Goal: Task Accomplishment & Management: Use online tool/utility

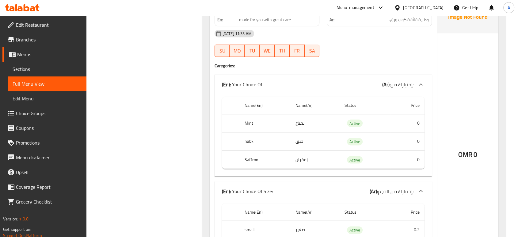
scroll to position [1044, 0]
drag, startPoint x: 0, startPoint y: 0, endPoint x: 251, endPoint y: 144, distance: 288.9
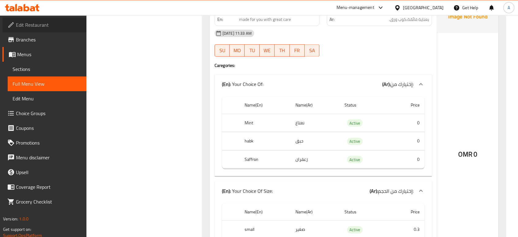
click at [49, 21] on span "Edit Restaurant" at bounding box center [49, 24] width 66 height 7
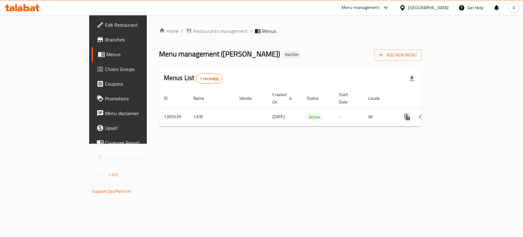
click at [404, 6] on icon at bounding box center [402, 7] width 4 height 5
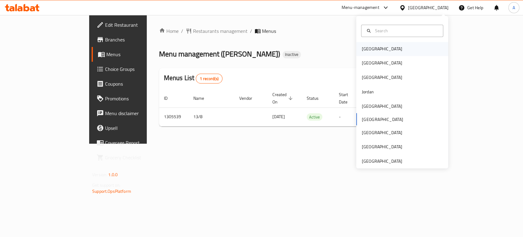
click at [379, 47] on div "Bahrain" at bounding box center [402, 49] width 92 height 14
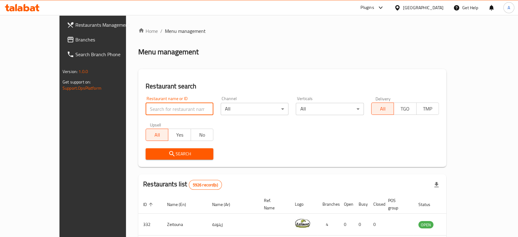
click at [146, 109] on input "search" at bounding box center [180, 109] width 68 height 12
type input "20831"
click at [149, 158] on button "Search" at bounding box center [180, 153] width 68 height 11
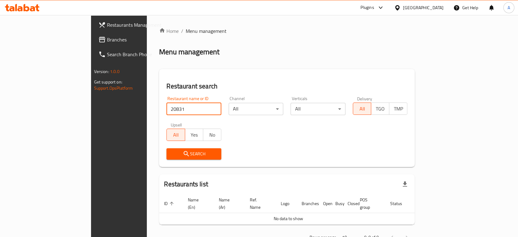
click at [166, 103] on input "20831" at bounding box center [193, 109] width 55 height 12
click at [434, 3] on div "Bahrain" at bounding box center [418, 7] width 59 height 15
click at [434, 5] on div "Bahrain" at bounding box center [423, 7] width 40 height 7
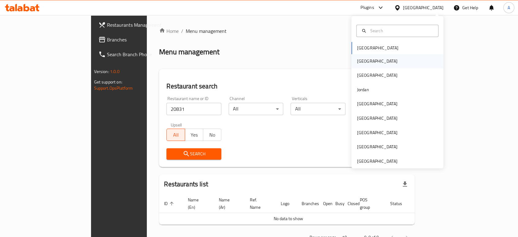
click at [378, 60] on div "Egypt" at bounding box center [397, 61] width 92 height 14
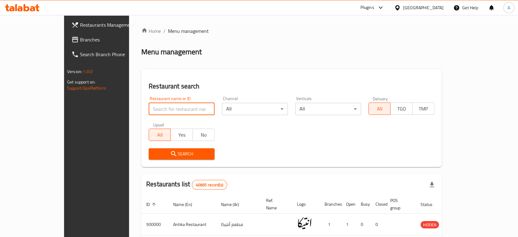
click at [152, 110] on input "search" at bounding box center [182, 109] width 66 height 12
paste input "20831"
type input "20831"
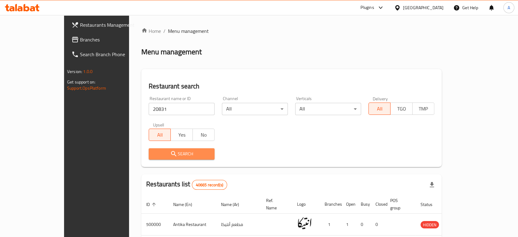
click at [154, 154] on span "Search" at bounding box center [182, 154] width 56 height 8
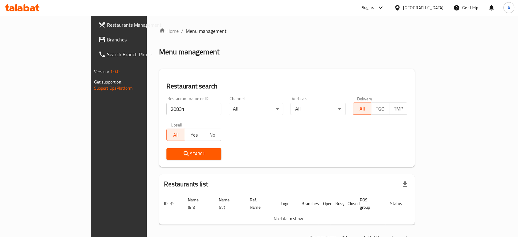
click at [438, 6] on div "Egypt" at bounding box center [423, 7] width 40 height 7
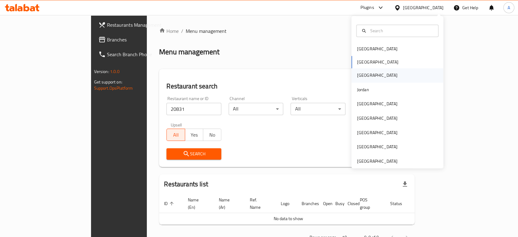
click at [366, 78] on div "Iraq" at bounding box center [397, 75] width 92 height 14
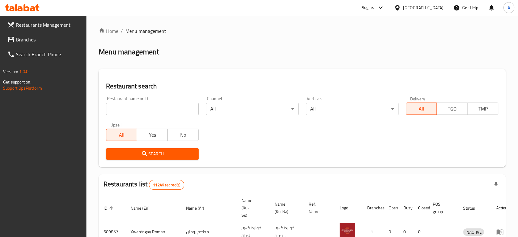
click at [403, 10] on div at bounding box center [398, 7] width 9 height 7
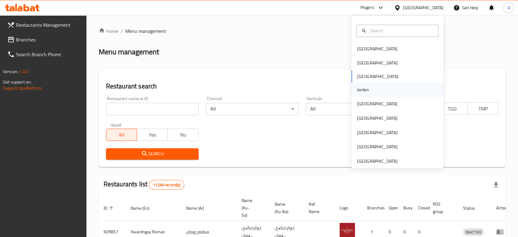
click at [370, 90] on div "Jordan" at bounding box center [397, 89] width 92 height 14
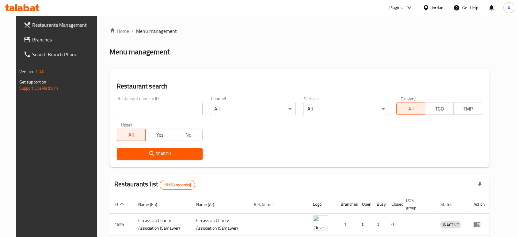
click at [142, 106] on input "search" at bounding box center [160, 109] width 86 height 12
paste input "20831"
type input "20831"
click at [148, 151] on icon "submit" at bounding box center [151, 153] width 7 height 7
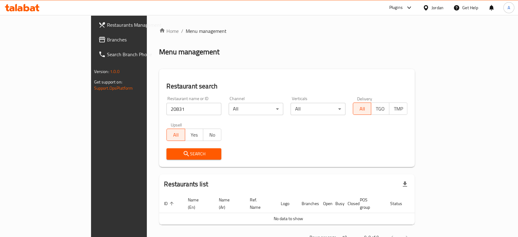
click at [432, 7] on div "Jordan" at bounding box center [437, 7] width 12 height 7
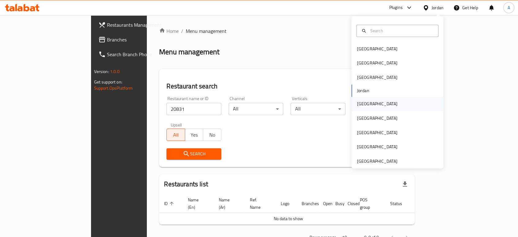
click at [362, 105] on div "Kuwait" at bounding box center [377, 104] width 40 height 7
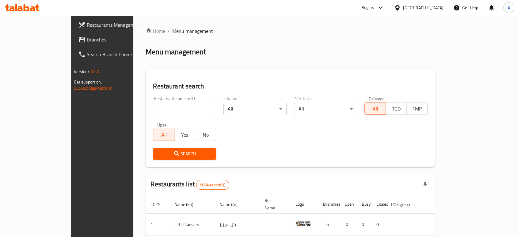
click at [153, 105] on input "search" at bounding box center [184, 109] width 63 height 12
paste input "20831"
type input "20831"
click at [158, 151] on span "Search" at bounding box center [184, 154] width 53 height 8
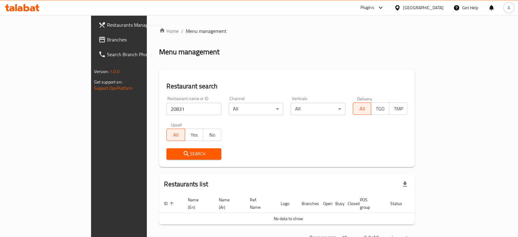
click at [438, 9] on div "Kuwait" at bounding box center [423, 7] width 40 height 7
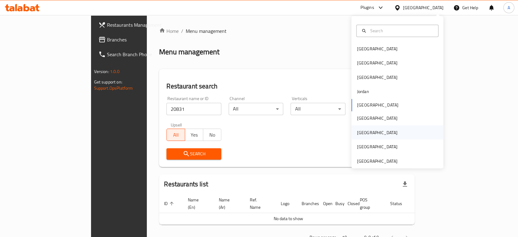
click at [374, 132] on div "Qatar" at bounding box center [397, 132] width 92 height 14
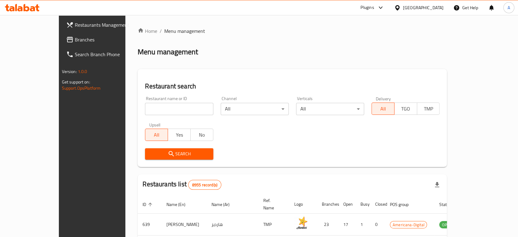
click at [145, 110] on input "search" at bounding box center [179, 109] width 68 height 12
paste input "20831"
type input "20831"
click at [168, 152] on icon "submit" at bounding box center [171, 153] width 7 height 7
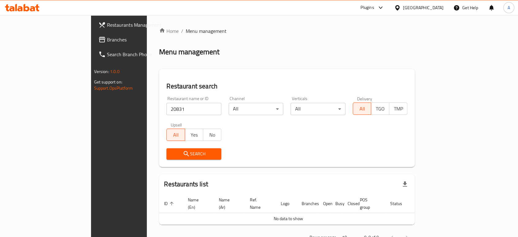
click at [436, 7] on div "Qatar" at bounding box center [423, 7] width 40 height 7
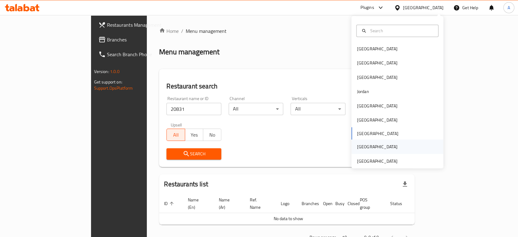
click at [374, 149] on div "Saudi Arabia" at bounding box center [377, 146] width 40 height 7
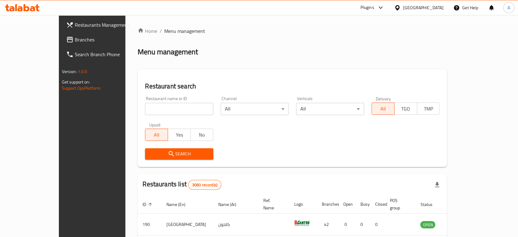
click at [430, 6] on div "Saudi Arabia" at bounding box center [423, 7] width 40 height 7
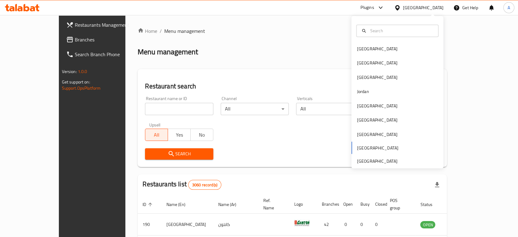
click at [379, 165] on div "Bahrain Egypt Iraq Jordan Kuwait Oman Qatar Saudi Arabia United Arab Emirates" at bounding box center [397, 92] width 92 height 152
click at [376, 161] on div "United Arab Emirates" at bounding box center [377, 160] width 40 height 7
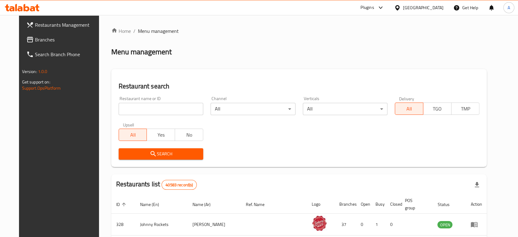
click at [145, 110] on input "search" at bounding box center [161, 109] width 85 height 12
paste input "20831"
type input "20831"
click at [150, 151] on icon "submit" at bounding box center [153, 153] width 7 height 7
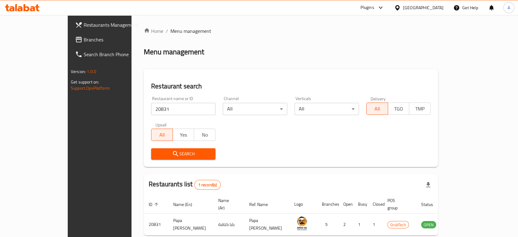
click at [404, 155] on div "Search" at bounding box center [290, 153] width 287 height 19
click at [398, 142] on div "Restaurant name or ID 20831 Restaurant name or ID Channel All ​ Verticals All ​…" at bounding box center [290, 128] width 287 height 70
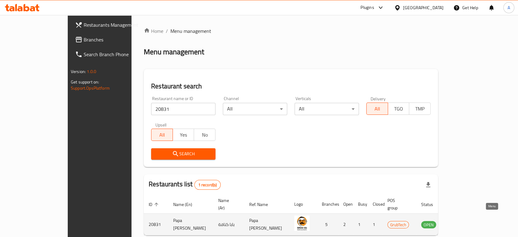
click at [461, 220] on icon "enhanced table" at bounding box center [456, 223] width 7 height 7
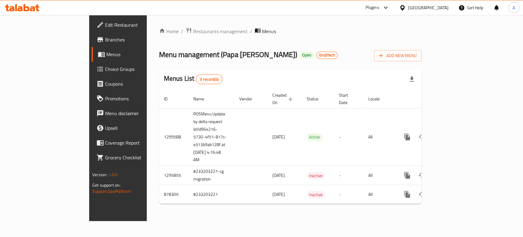
click at [105, 37] on span "Branches" at bounding box center [138, 39] width 66 height 7
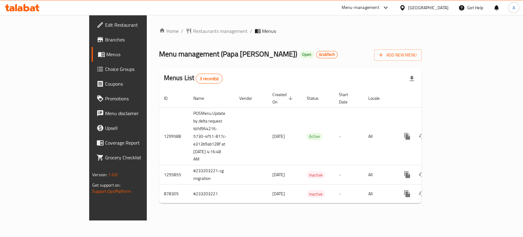
click at [419, 8] on div "United Arab Emirates" at bounding box center [428, 7] width 40 height 7
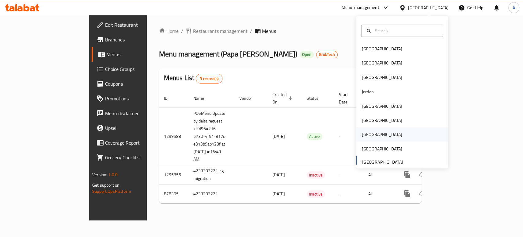
click at [376, 132] on div "Qatar" at bounding box center [402, 134] width 92 height 14
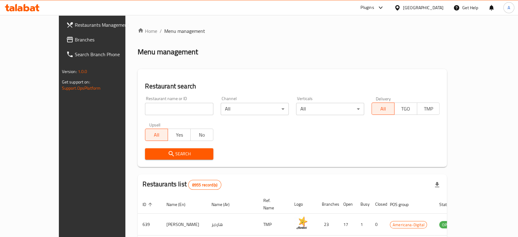
click at [75, 39] on span "Branches" at bounding box center [108, 39] width 66 height 7
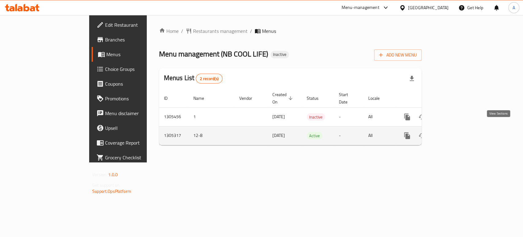
click at [459, 134] on link "enhanced table" at bounding box center [451, 135] width 15 height 15
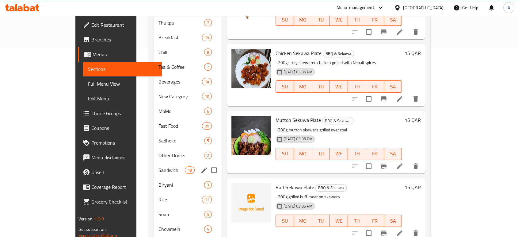
scroll to position [197, 0]
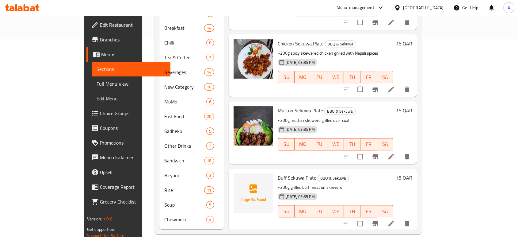
click at [97, 81] on span "Full Menu View" at bounding box center [131, 83] width 69 height 7
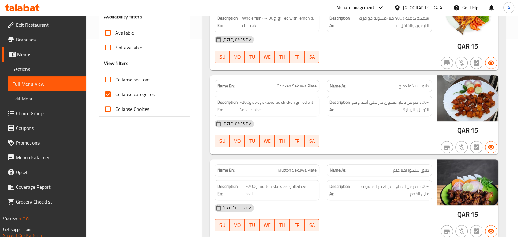
click at [112, 92] on input "Collapse categories" at bounding box center [108, 94] width 15 height 15
checkbox input "false"
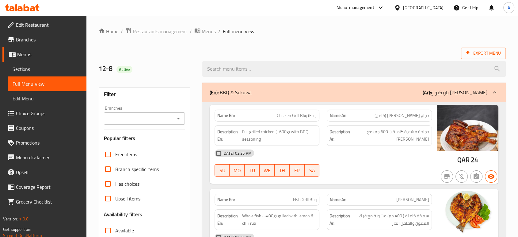
drag, startPoint x: 294, startPoint y: 90, endPoint x: 302, endPoint y: 14, distance: 76.4
click at [294, 90] on div "(En): BBQ & Sekuwa (Ar): باربكيو و سيكوا" at bounding box center [349, 92] width 278 height 7
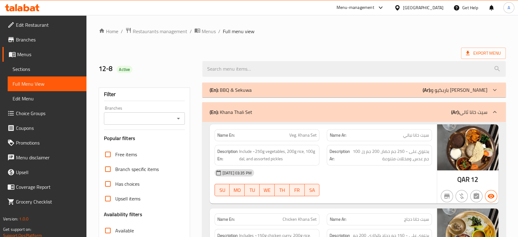
click at [278, 115] on div "(En): Khana Thali Set (Ar): سيت خانا ثالى" at bounding box center [349, 111] width 278 height 7
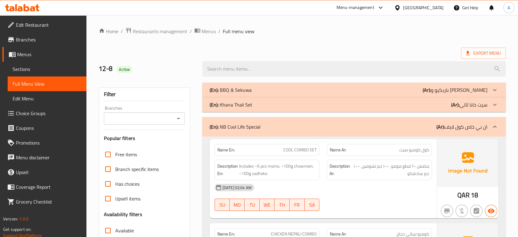
drag, startPoint x: 271, startPoint y: 128, endPoint x: 298, endPoint y: 19, distance: 112.3
click at [271, 128] on div "(En): NB Cool Life Special (Ar): ان بي خاص كول لايف" at bounding box center [349, 126] width 278 height 7
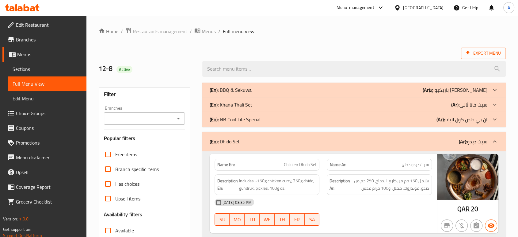
click at [275, 142] on div "(En): Dhido Set (Ar): سيت ديدو" at bounding box center [349, 141] width 278 height 7
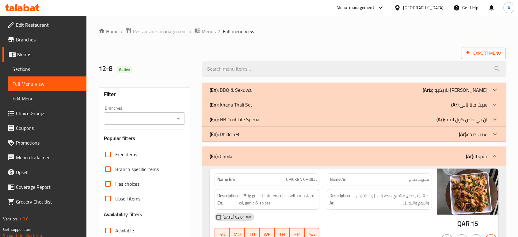
click at [264, 157] on div "(En): Choila (Ar): تشويلا" at bounding box center [349, 155] width 278 height 7
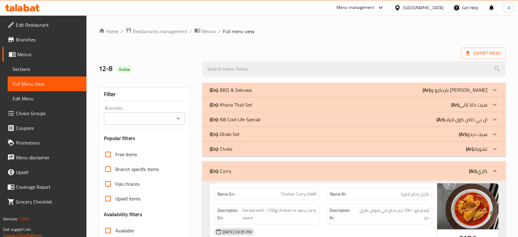
click at [262, 176] on div "(En): Curry (Ar): كاري" at bounding box center [353, 171] width 303 height 20
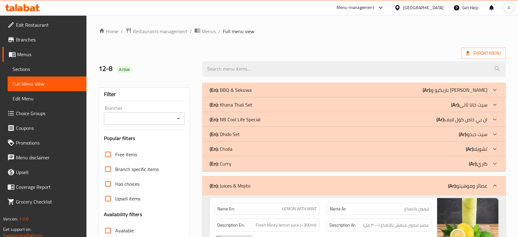
scroll to position [136, 0]
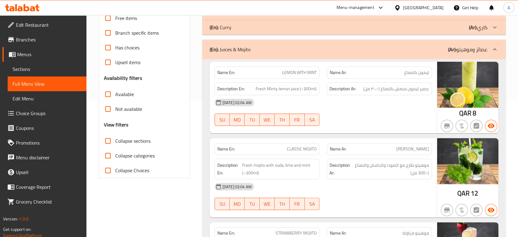
click at [264, 53] on div "(En): Juices & Mojito (Ar): عصائر وموهيتو" at bounding box center [353, 50] width 303 height 20
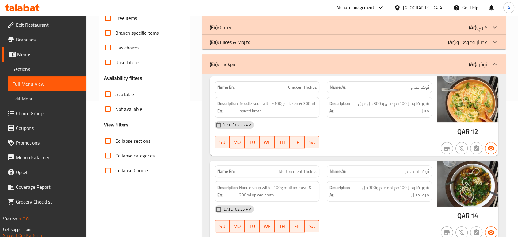
click at [259, 66] on div "(En): Thukpa (Ar): ثوكبا" at bounding box center [349, 63] width 278 height 7
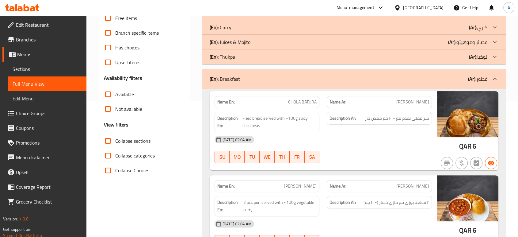
click at [270, 80] on div "(En): Breakfast (Ar): فطور" at bounding box center [349, 78] width 278 height 7
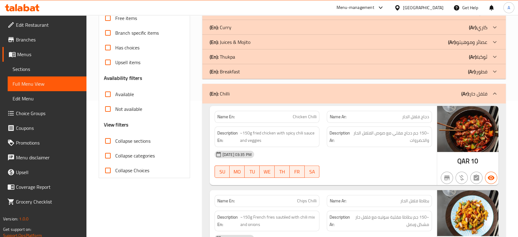
scroll to position [204, 0]
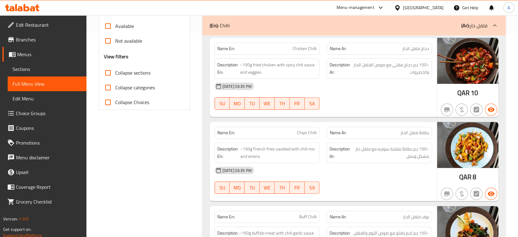
click at [270, 26] on div "(En): Chilli (Ar): فلفل حار" at bounding box center [349, 25] width 278 height 7
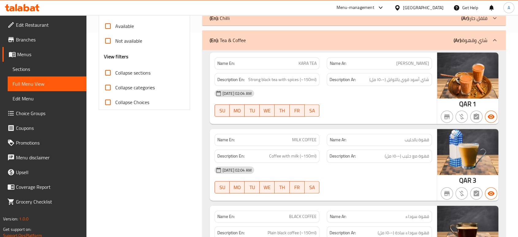
click at [265, 41] on div "(En): Tea & Coffee (Ar): شاي وقهوة" at bounding box center [349, 39] width 278 height 7
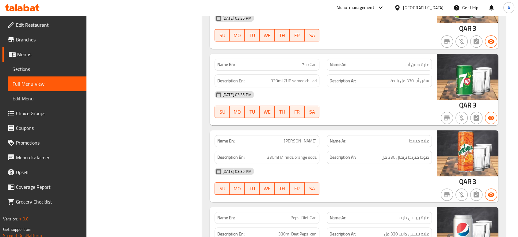
scroll to position [438, 0]
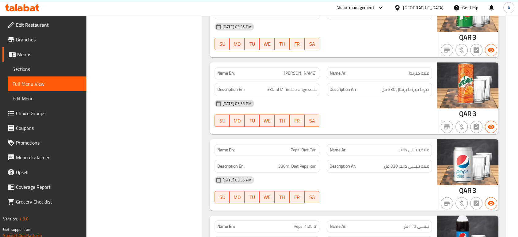
click at [407, 173] on div "12-08-2025 03:35 PM" at bounding box center [323, 179] width 225 height 15
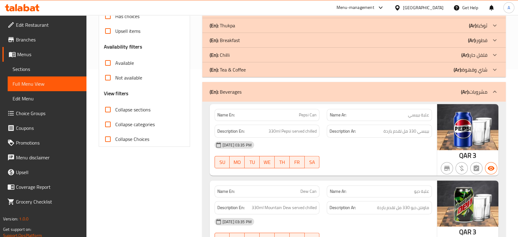
scroll to position [166, 0]
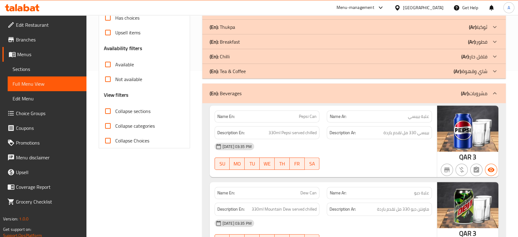
click at [321, 95] on div "(En): Beverages (Ar): مشروبات" at bounding box center [349, 92] width 278 height 7
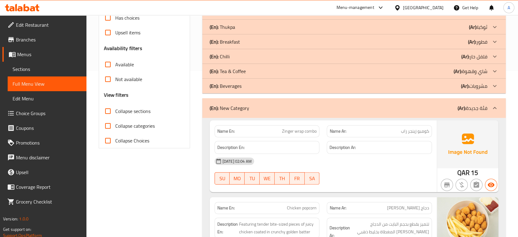
click at [301, 113] on div "(En): New Category (Ar): فئة جديدة" at bounding box center [353, 108] width 303 height 20
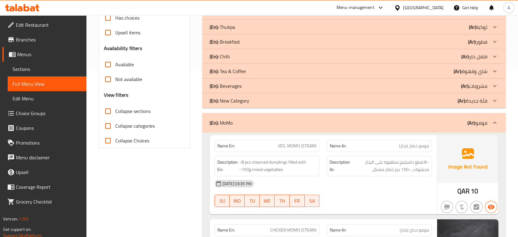
click at [302, 113] on div "(En): MoMo (Ar): مومو" at bounding box center [353, 123] width 303 height 20
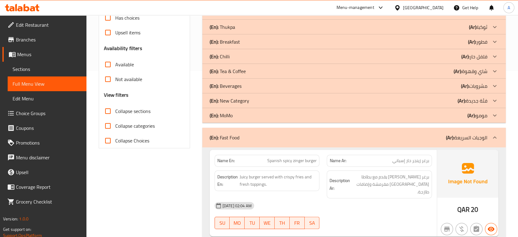
click at [301, 131] on div "(En): Fast Food (Ar): الوجبات السريعة" at bounding box center [353, 137] width 303 height 20
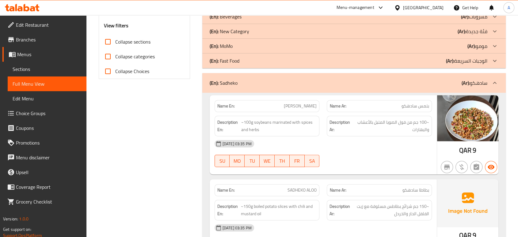
scroll to position [234, 0]
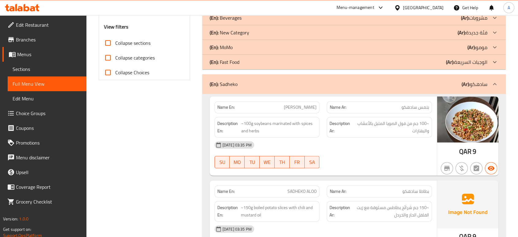
click at [295, 84] on div "(En): Sadheko (Ar): سادهكو" at bounding box center [349, 83] width 278 height 7
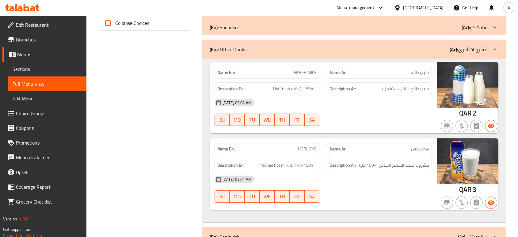
scroll to position [302, 0]
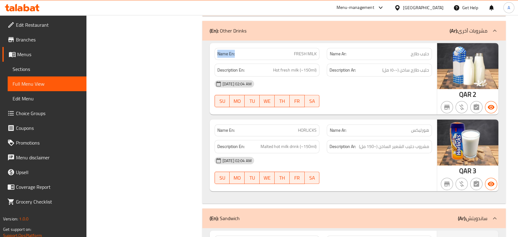
drag, startPoint x: 240, startPoint y: 53, endPoint x: 211, endPoint y: 54, distance: 29.1
click at [211, 54] on div "Name En: FRESH MILK" at bounding box center [267, 53] width 112 height 19
copy strong "Name En:"
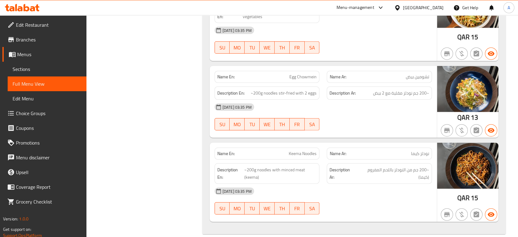
scroll to position [3858, 0]
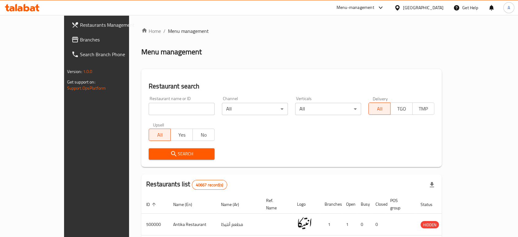
click at [403, 48] on div "Menu management" at bounding box center [291, 52] width 300 height 10
click at [71, 42] on icon at bounding box center [74, 39] width 7 height 7
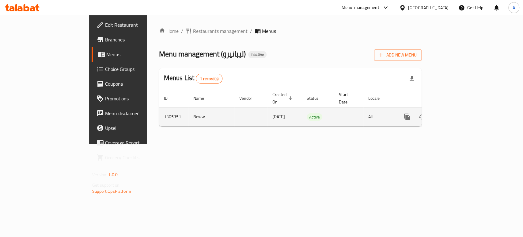
click at [459, 109] on link "enhanced table" at bounding box center [451, 116] width 15 height 15
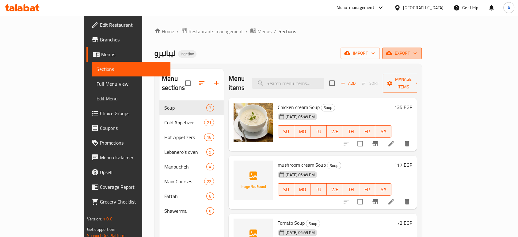
click at [418, 55] on icon "button" at bounding box center [415, 53] width 6 height 6
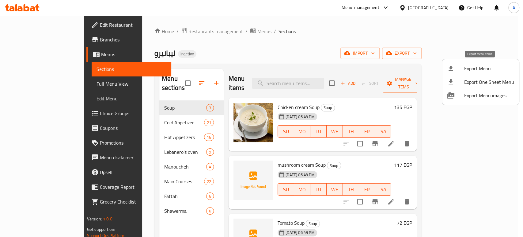
click at [487, 66] on span "Export Menu" at bounding box center [489, 68] width 50 height 7
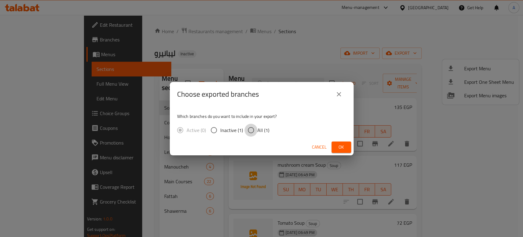
click at [256, 130] on input "All (1)" at bounding box center [251, 129] width 13 height 13
radio input "true"
click at [336, 142] on button "Ok" at bounding box center [342, 146] width 20 height 11
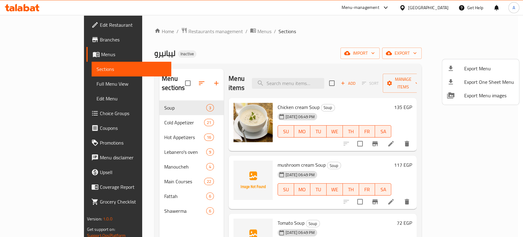
click at [410, 36] on div at bounding box center [261, 118] width 523 height 237
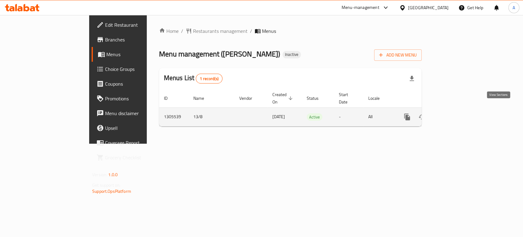
click at [455, 113] on icon "enhanced table" at bounding box center [451, 116] width 7 height 7
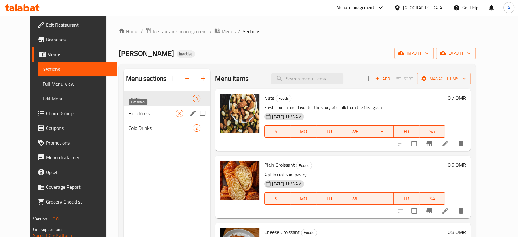
click at [151, 112] on span "Hot drinks" at bounding box center [151, 112] width 47 height 7
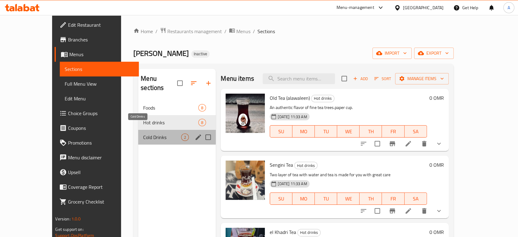
click at [147, 133] on span "Cold Drinks" at bounding box center [162, 136] width 38 height 7
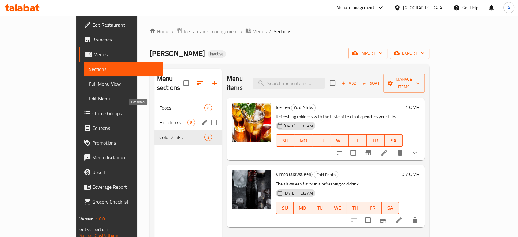
click at [159, 119] on span "Hot drinks" at bounding box center [173, 122] width 28 height 7
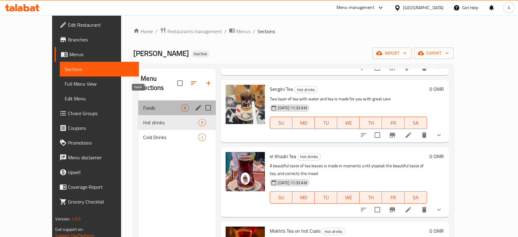
click at [147, 104] on span "Foods" at bounding box center [162, 107] width 38 height 7
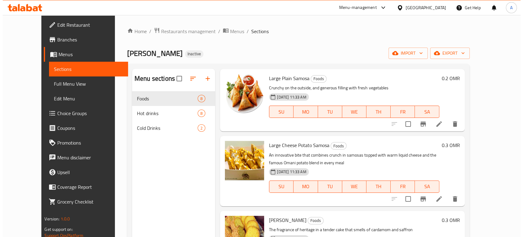
scroll to position [253, 0]
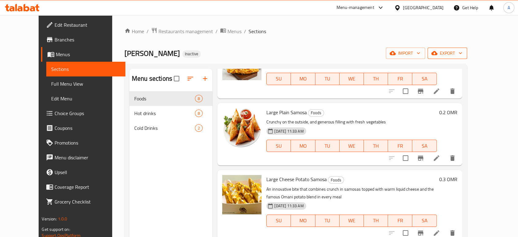
click at [463, 53] on icon "button" at bounding box center [460, 53] width 6 height 6
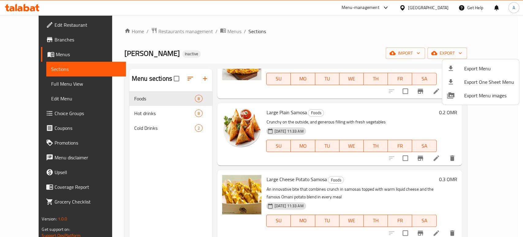
click at [482, 65] on span "Export Menu" at bounding box center [489, 68] width 50 height 7
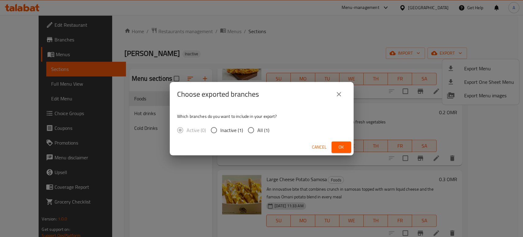
click at [248, 127] on input "All (1)" at bounding box center [251, 129] width 13 height 13
radio input "true"
click at [341, 143] on span "Ok" at bounding box center [341, 147] width 10 height 8
